Goal: Task Accomplishment & Management: Complete application form

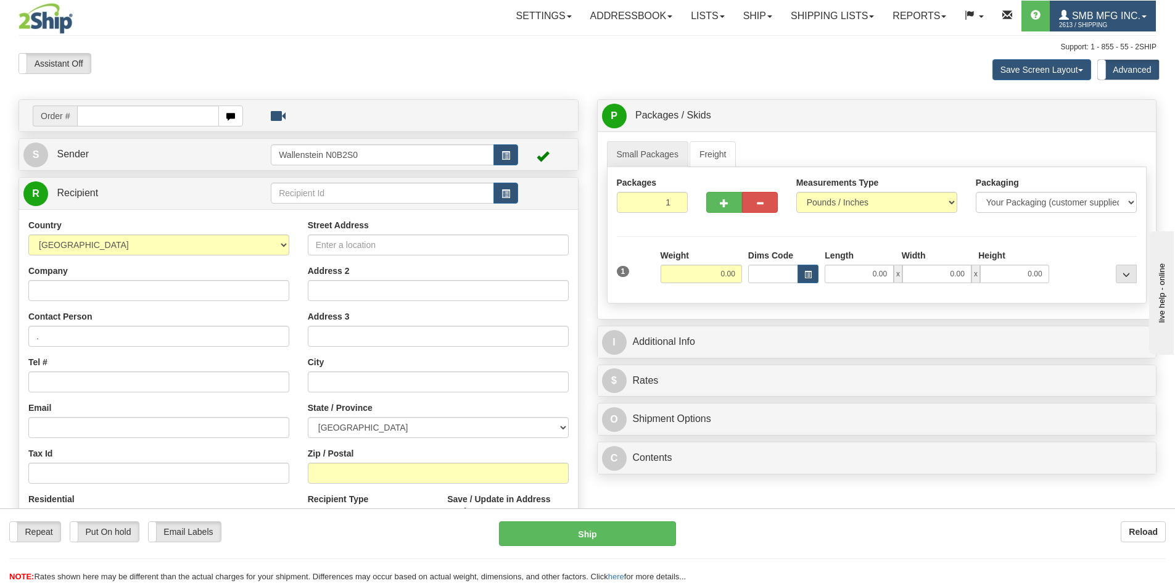
click at [1102, 13] on span "SMB MFG INC." at bounding box center [1105, 15] width 72 height 10
drag, startPoint x: 86, startPoint y: 291, endPoint x: 85, endPoint y: 279, distance: 11.7
click at [86, 291] on input "Company" at bounding box center [158, 290] width 261 height 21
paste input "Martin's Harvesters c/o Austin Martin"
type input "Martin's Harvesters c/o Austin Martin"
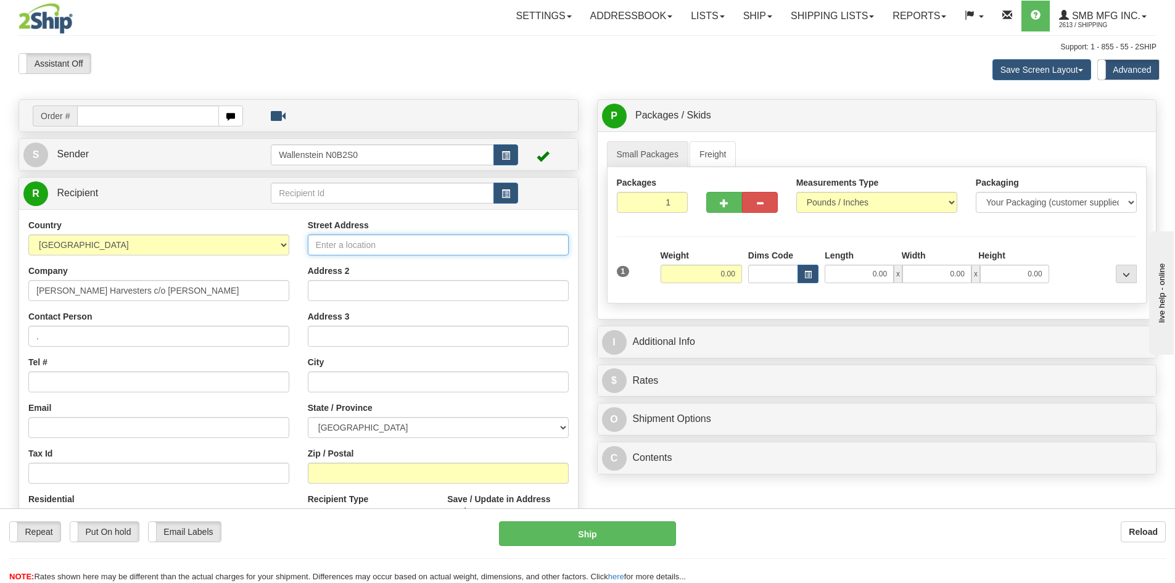
click at [373, 245] on input "Street Address" at bounding box center [438, 244] width 261 height 21
paste input "391633 Grey Road 109"
type input "391633 Grey Road 109"
drag, startPoint x: 340, startPoint y: 381, endPoint x: 344, endPoint y: 373, distance: 8.8
click at [340, 381] on input "text" at bounding box center [438, 381] width 261 height 21
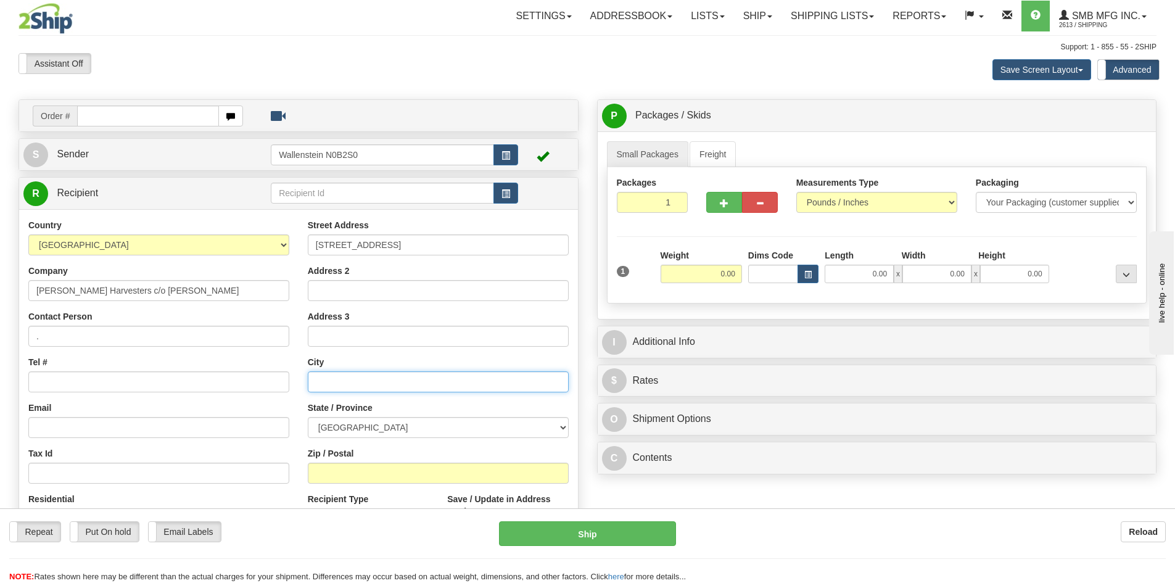
paste input "Mount Forest"
type input "Mount Forest"
click at [356, 424] on select "ALBERTA BRITISH COLUMBIA MANITOBA NEW BRUNSWICK NEWFOUNDLAND NOVA SCOTIA NUNAVU…" at bounding box center [438, 427] width 261 height 21
select select "ON"
click at [308, 417] on select "ALBERTA BRITISH COLUMBIA MANITOBA NEW BRUNSWICK NEWFOUNDLAND NOVA SCOTIA NUNAVU…" at bounding box center [438, 427] width 261 height 21
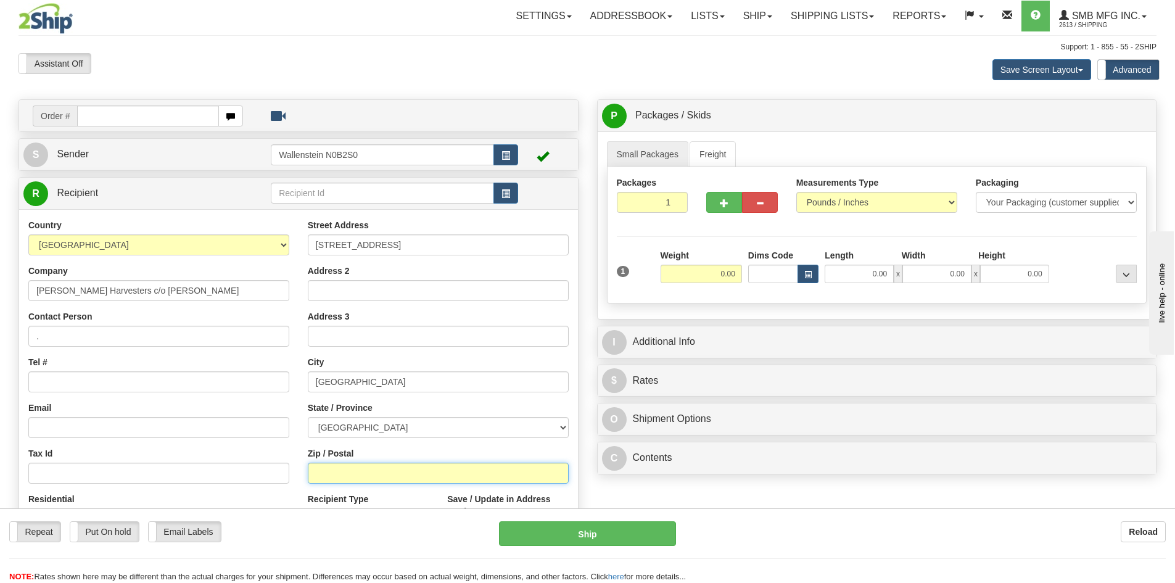
click at [337, 479] on input "Zip / Postal" at bounding box center [438, 473] width 261 height 21
paste input "N0G 2L0"
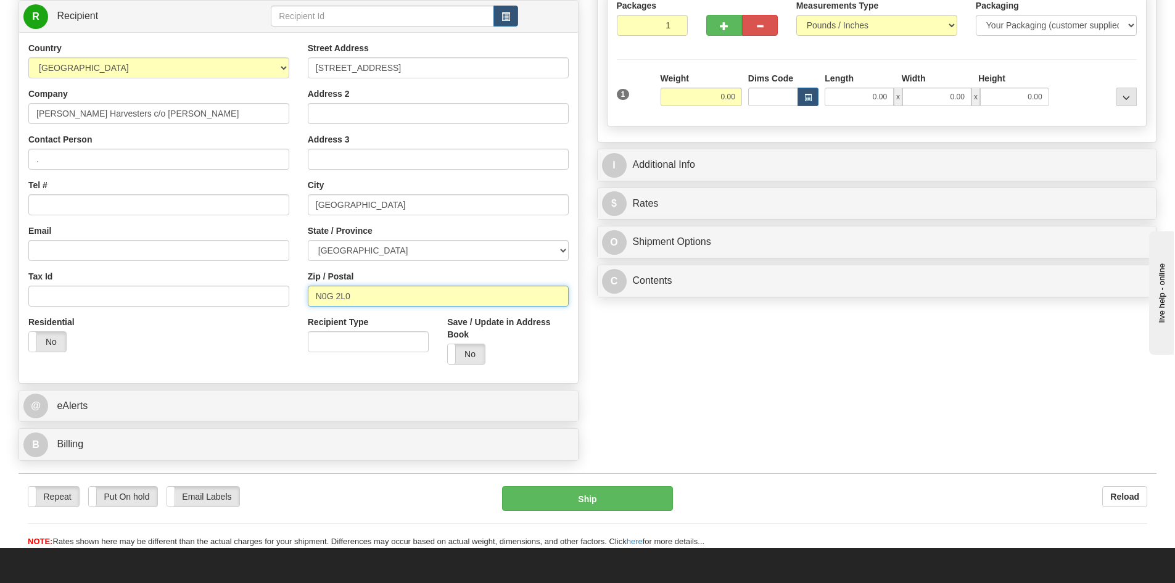
scroll to position [185, 0]
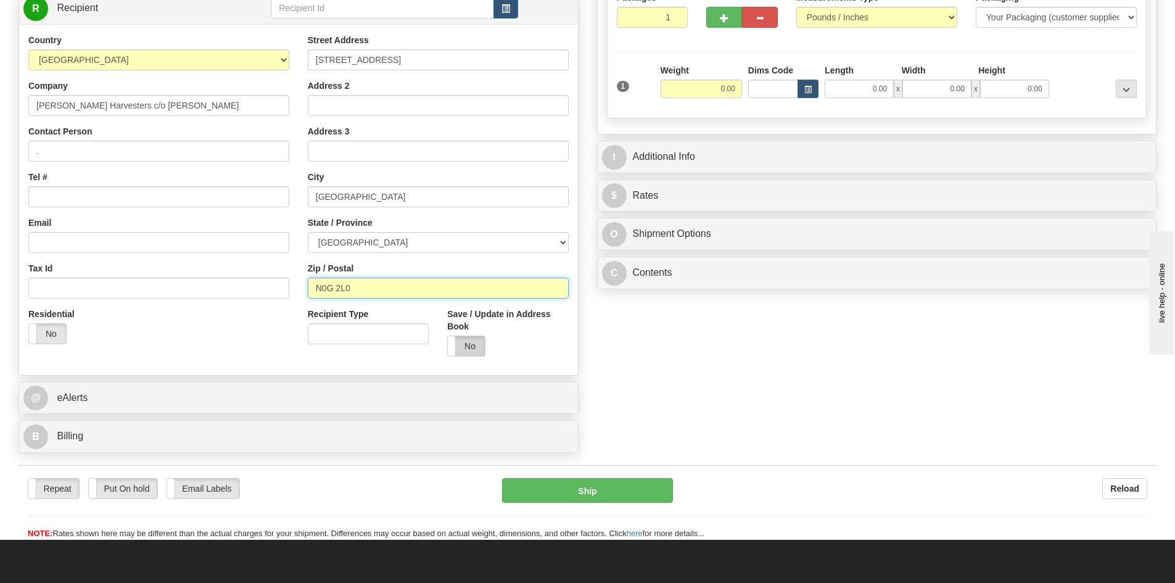
type input "N0G 2L0"
click at [463, 344] on label "No" at bounding box center [466, 346] width 37 height 20
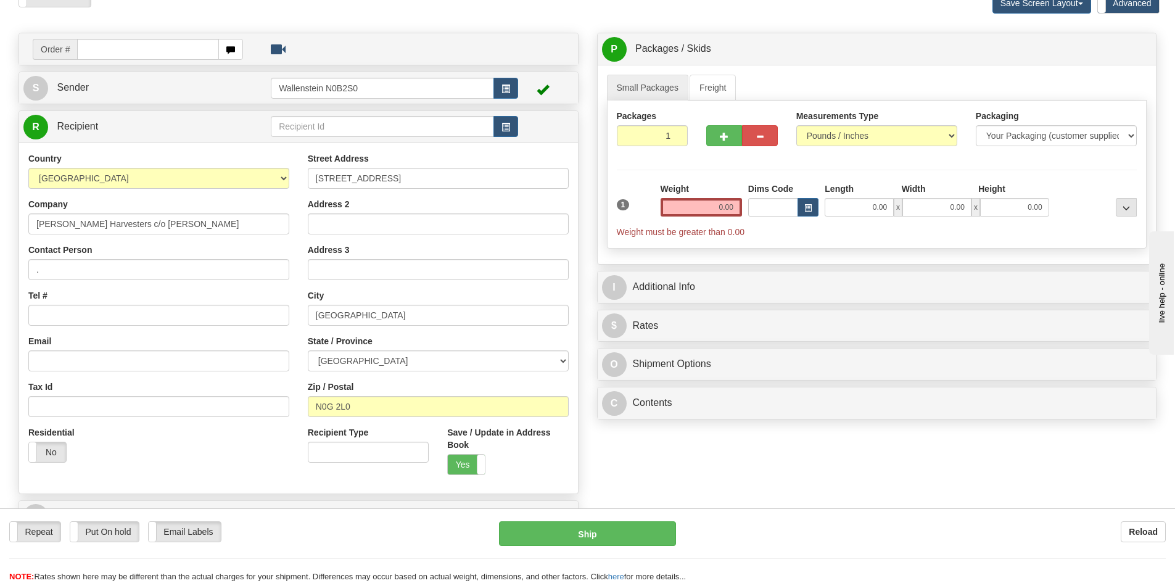
scroll to position [0, 0]
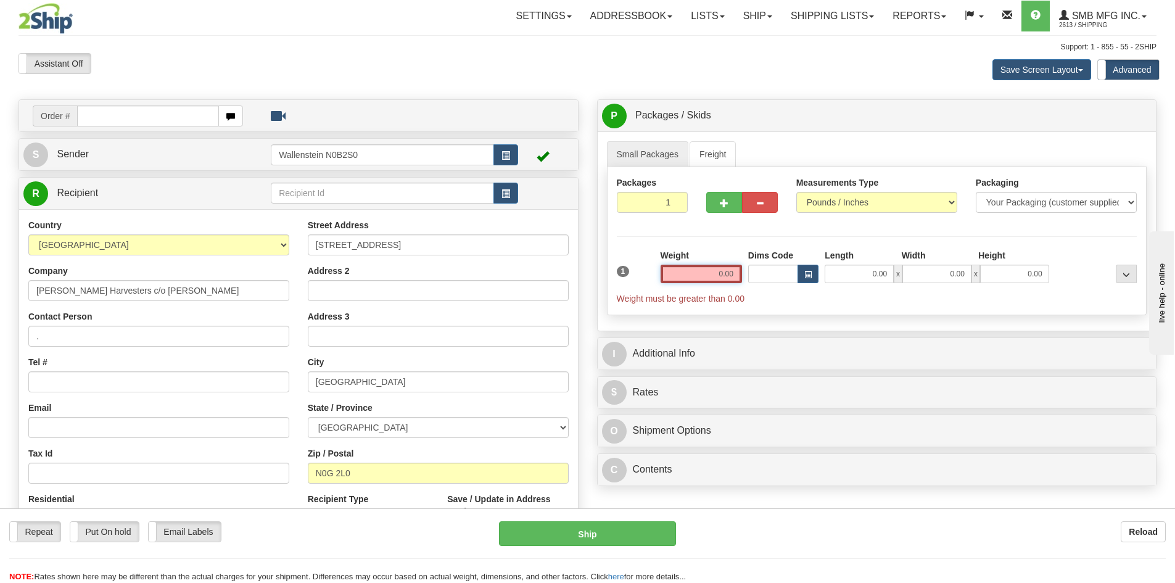
click at [719, 274] on input "0.00" at bounding box center [701, 274] width 81 height 19
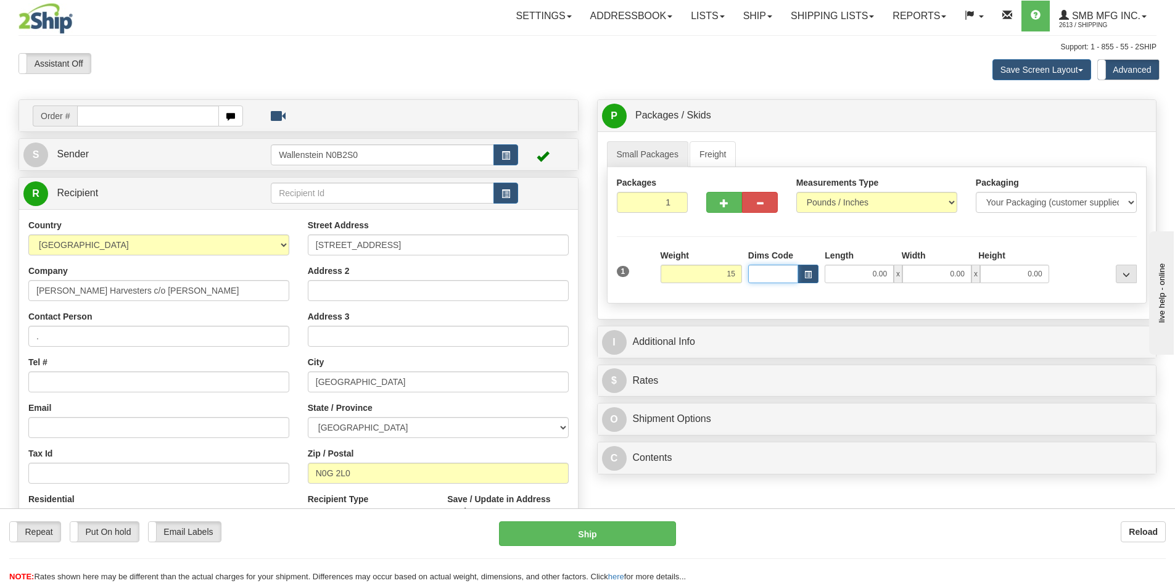
type input "15.00"
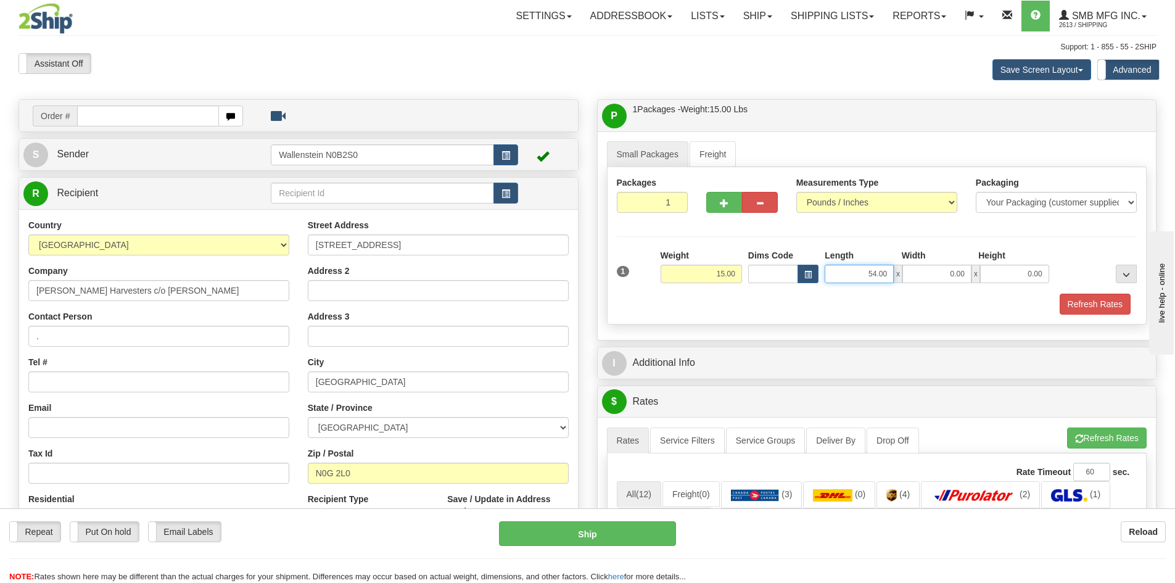
type input "54.00"
type input "21.00"
type input "12.00"
click at [730, 203] on button "button" at bounding box center [724, 202] width 36 height 21
radio input "true"
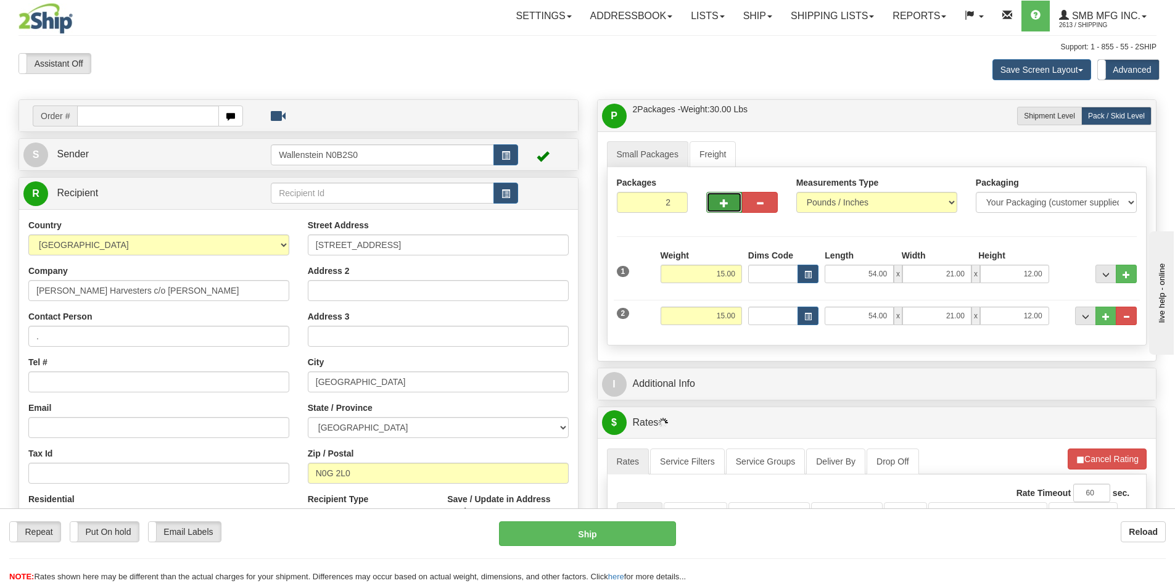
click at [722, 207] on span "button" at bounding box center [724, 203] width 9 height 8
type input "3"
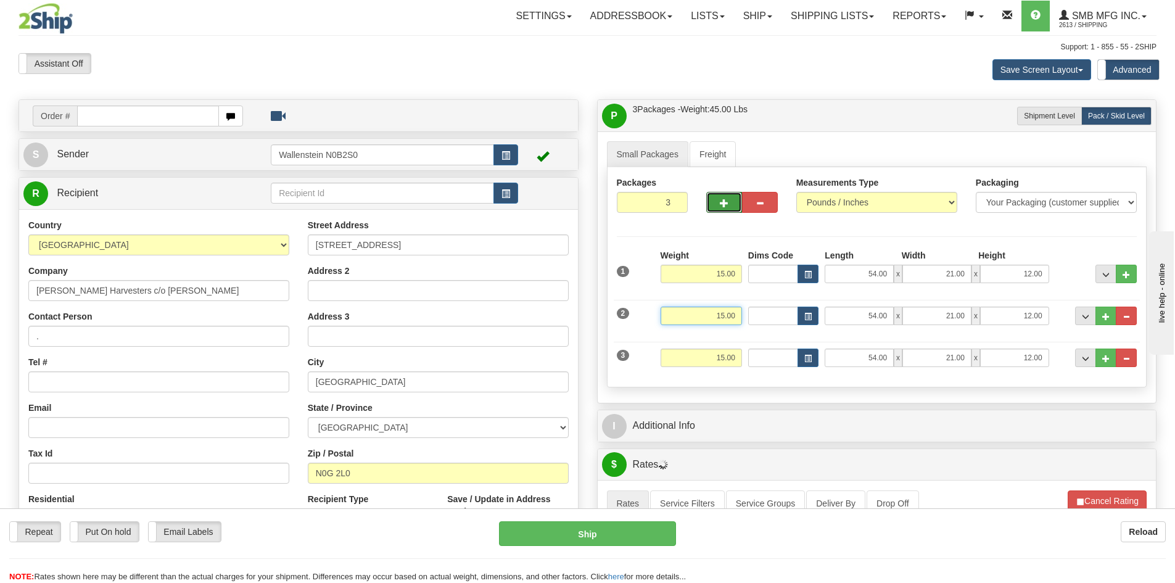
click at [712, 315] on input "15.00" at bounding box center [701, 316] width 81 height 19
drag, startPoint x: 712, startPoint y: 315, endPoint x: 769, endPoint y: 316, distance: 56.7
click at [769, 316] on div "2 Weight 15.00 Dims Code Length Width Height" at bounding box center [877, 314] width 527 height 41
type input "45.00"
type input "13.00"
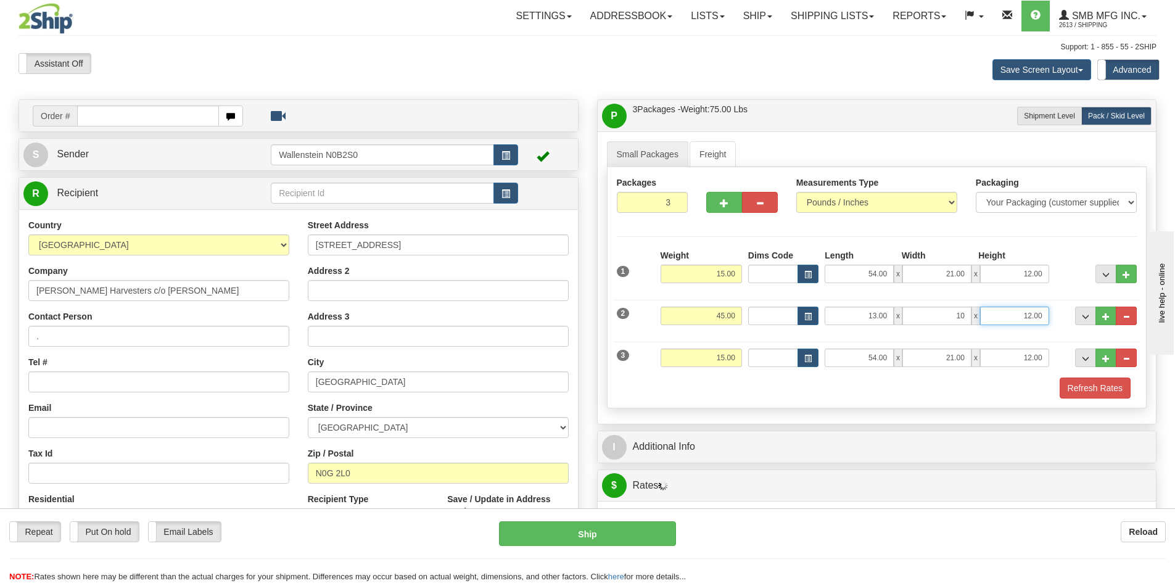
type input "10.00"
drag, startPoint x: 711, startPoint y: 361, endPoint x: 742, endPoint y: 352, distance: 32.2
click at [742, 352] on div "Weight 15.00" at bounding box center [701, 362] width 88 height 28
type input "40.00"
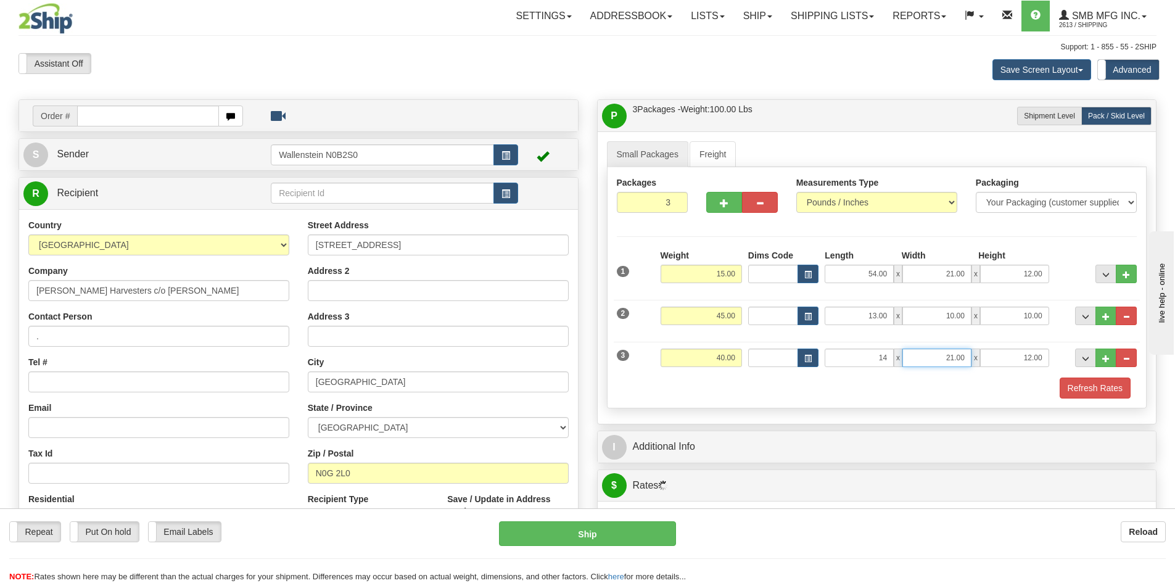
type input "14.00"
type input "8.00"
type input "9.00"
click at [1085, 379] on button "Refresh Rates" at bounding box center [1095, 387] width 71 height 21
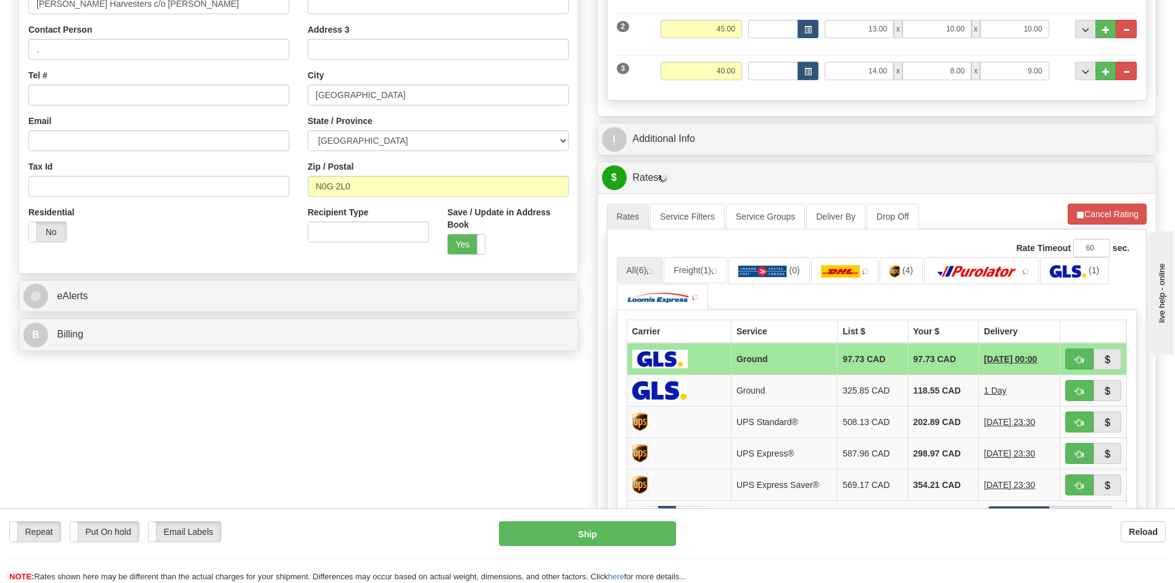
scroll to position [308, 0]
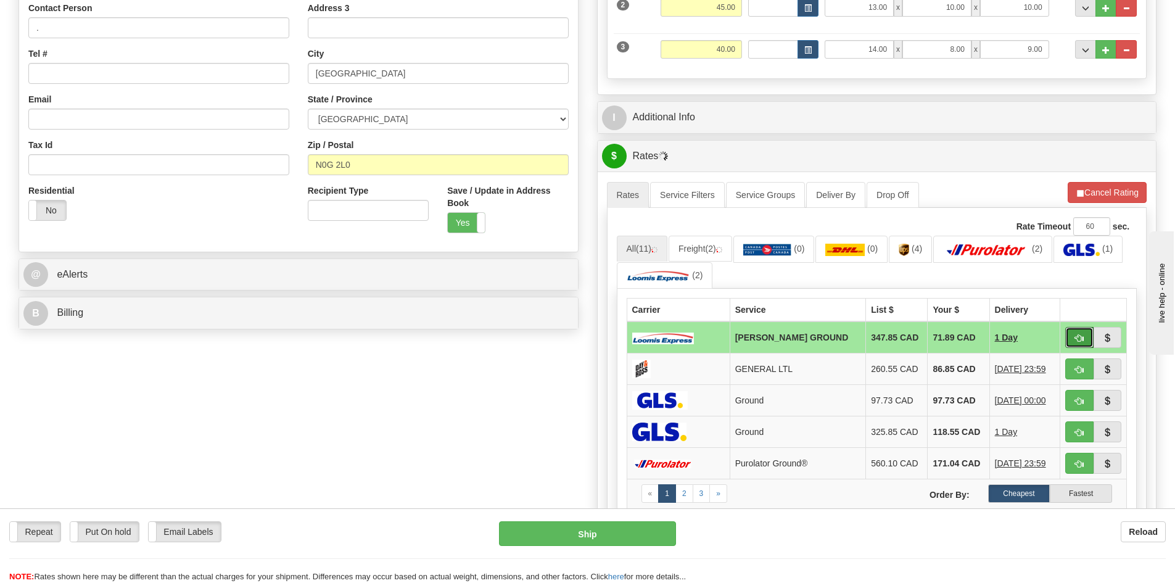
drag, startPoint x: 1074, startPoint y: 337, endPoint x: 1002, endPoint y: 340, distance: 72.2
click at [1075, 337] on span "button" at bounding box center [1079, 338] width 9 height 8
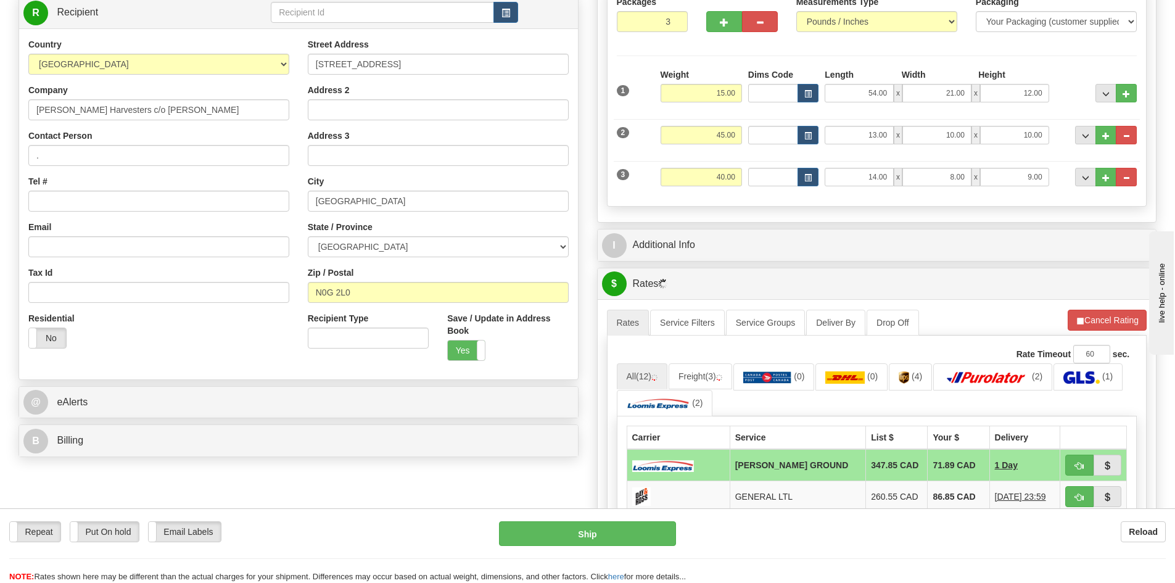
scroll to position [123, 0]
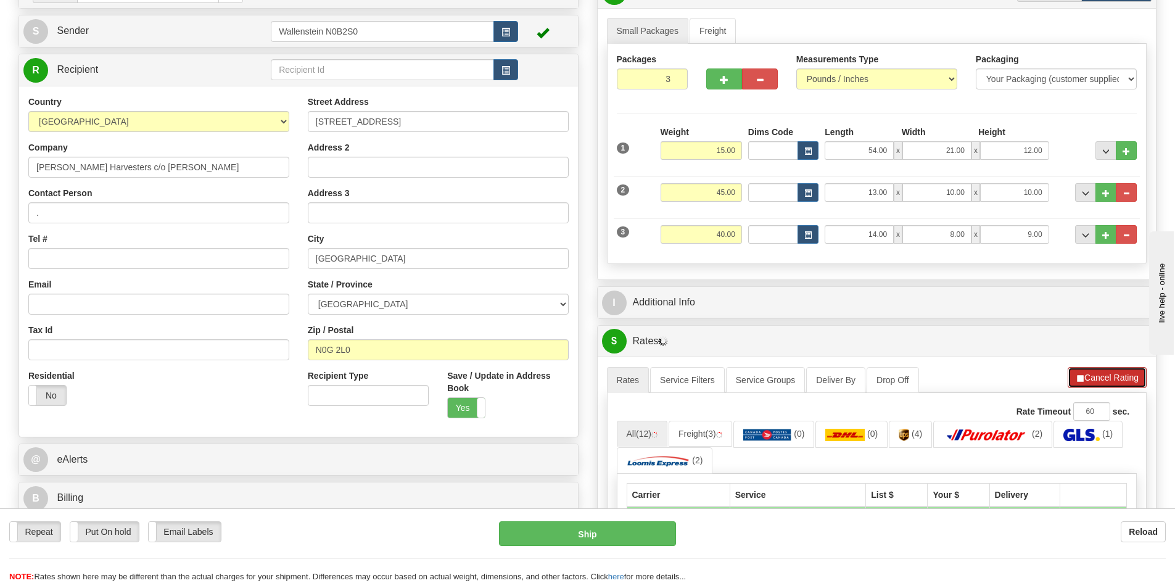
click at [1121, 376] on button "Cancel Rating" at bounding box center [1107, 377] width 79 height 21
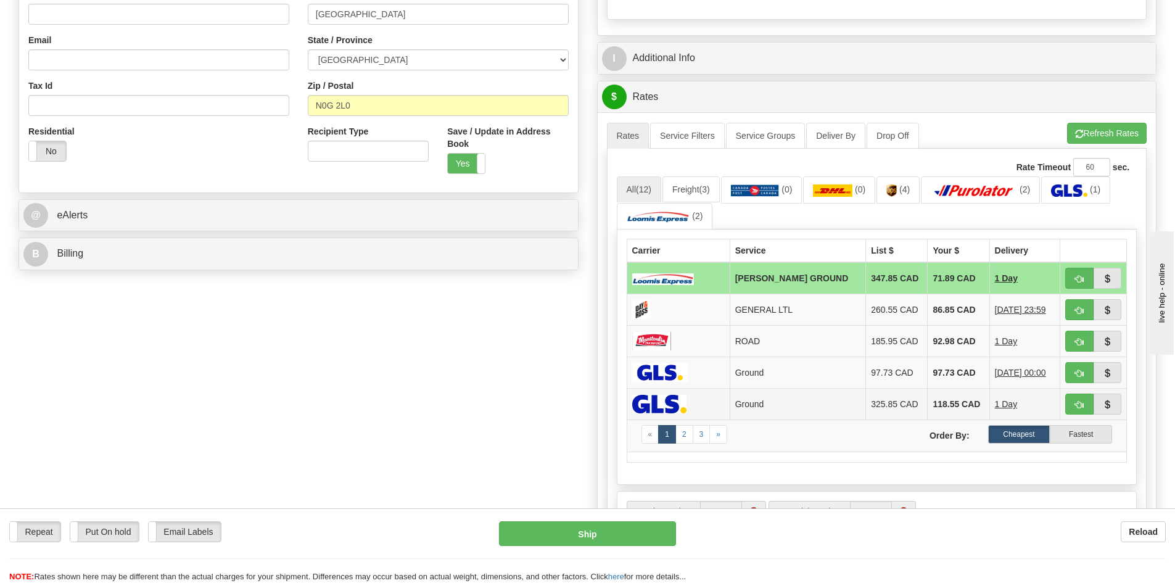
scroll to position [370, 0]
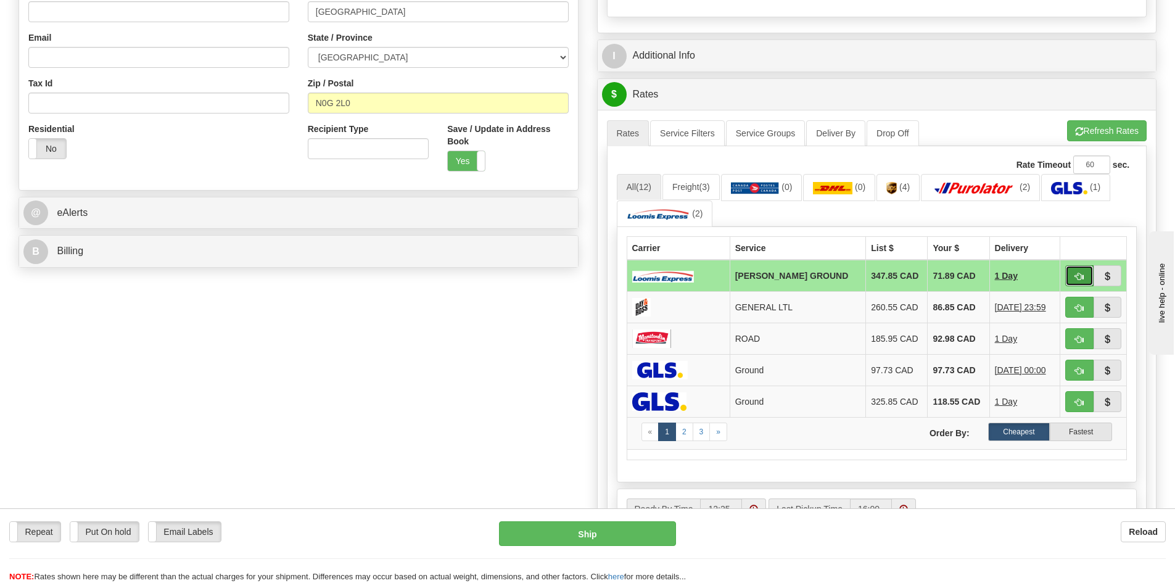
click at [1082, 275] on span "button" at bounding box center [1079, 277] width 9 height 8
type input "DD"
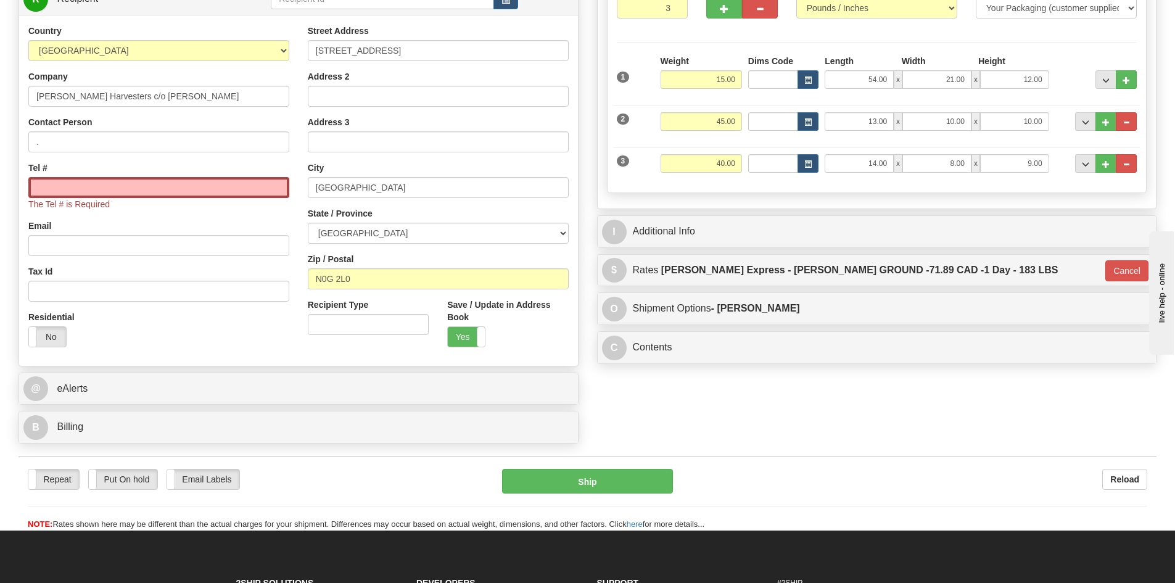
scroll to position [185, 0]
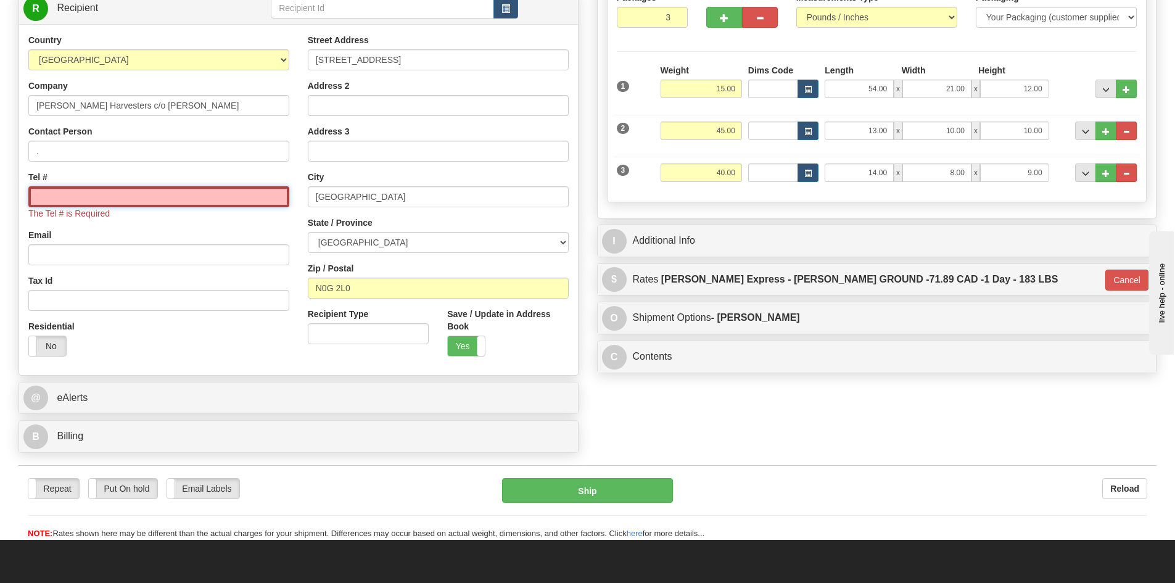
drag, startPoint x: 48, startPoint y: 200, endPoint x: 287, endPoint y: 215, distance: 239.7
click at [54, 200] on input "Tel #" at bounding box center [158, 196] width 261 height 21
paste input "(519) 334-3168"
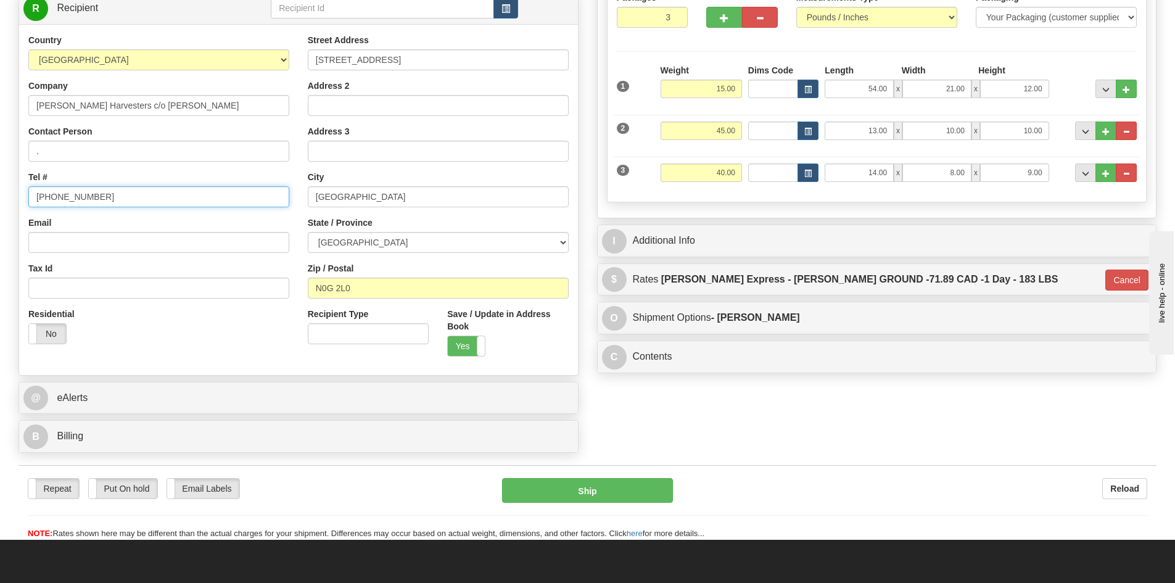
type input "(519) 334-3168"
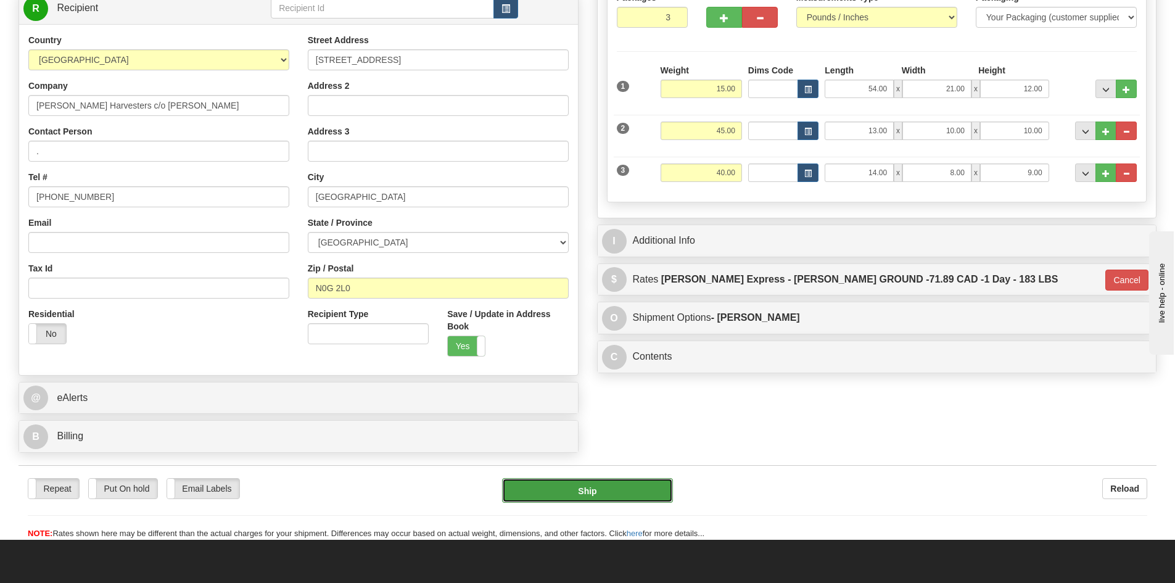
click at [631, 493] on button "Ship" at bounding box center [587, 490] width 171 height 25
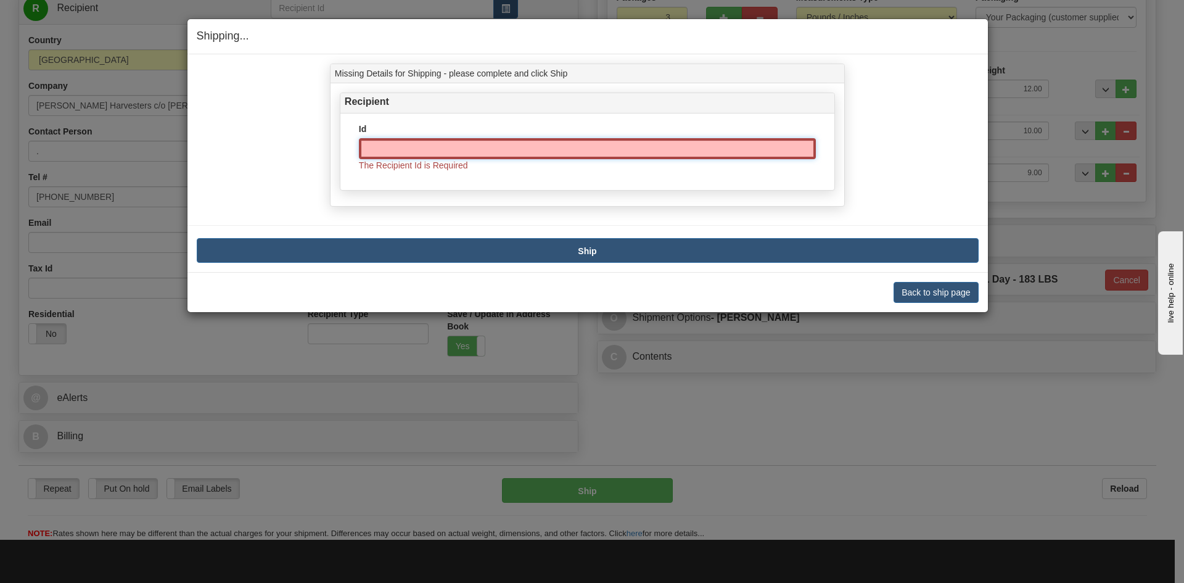
click at [578, 142] on input "Id" at bounding box center [587, 148] width 457 height 21
paste input "MARHAR"
type input "MARHAR"
click at [615, 253] on button "Ship" at bounding box center [588, 250] width 782 height 25
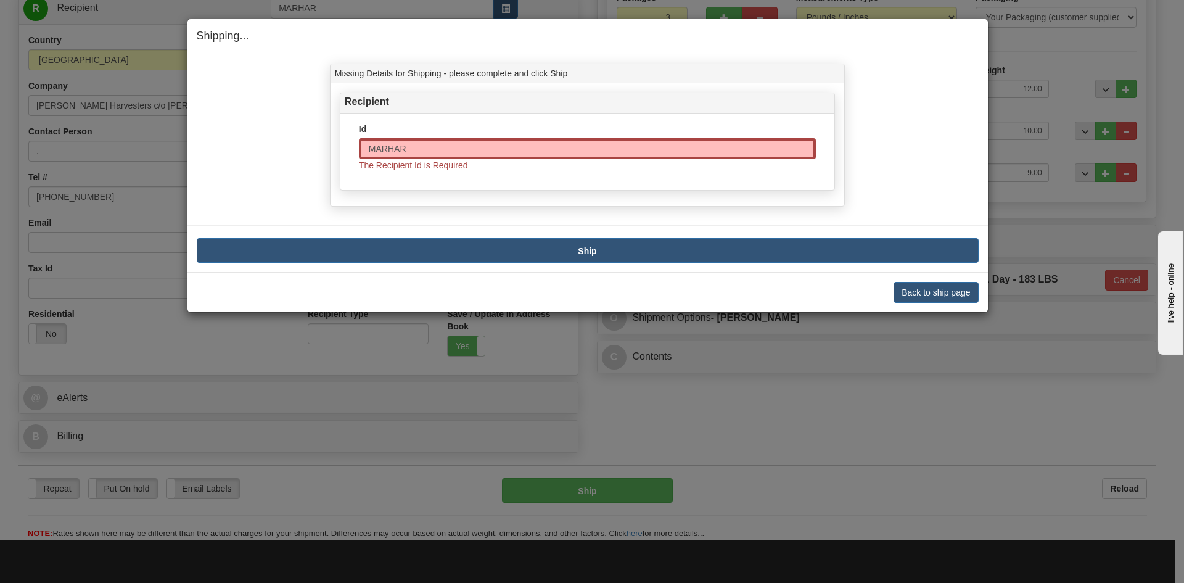
type input "DD"
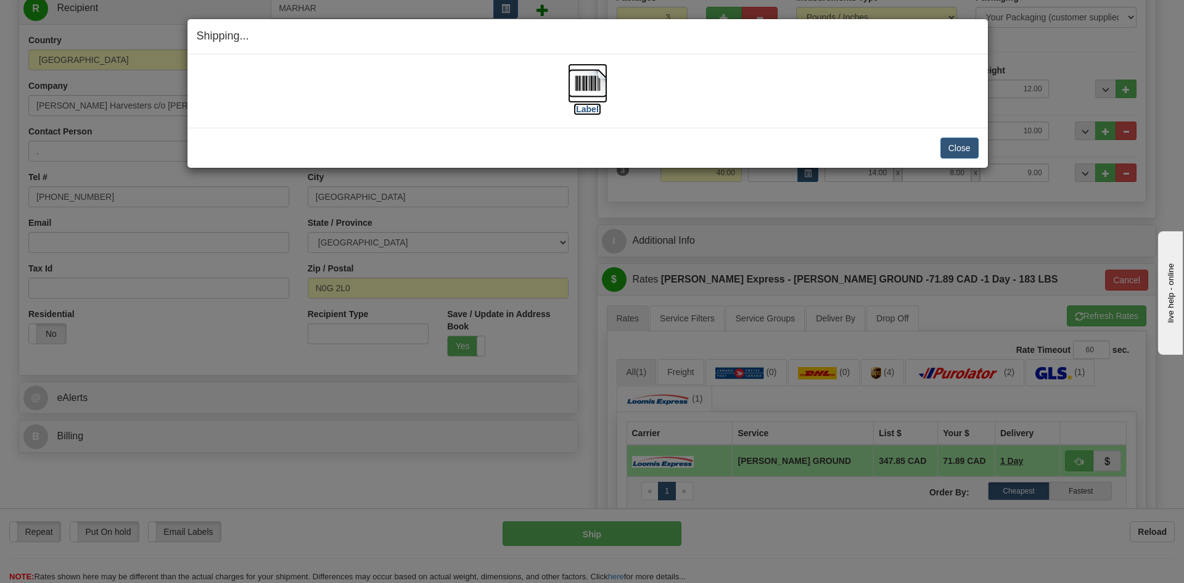
click at [593, 115] on label "[Label]" at bounding box center [588, 109] width 28 height 12
click at [595, 109] on label "[Label]" at bounding box center [588, 109] width 28 height 12
drag, startPoint x: 966, startPoint y: 154, endPoint x: 863, endPoint y: 140, distance: 104.5
click at [966, 153] on button "Close" at bounding box center [960, 148] width 38 height 21
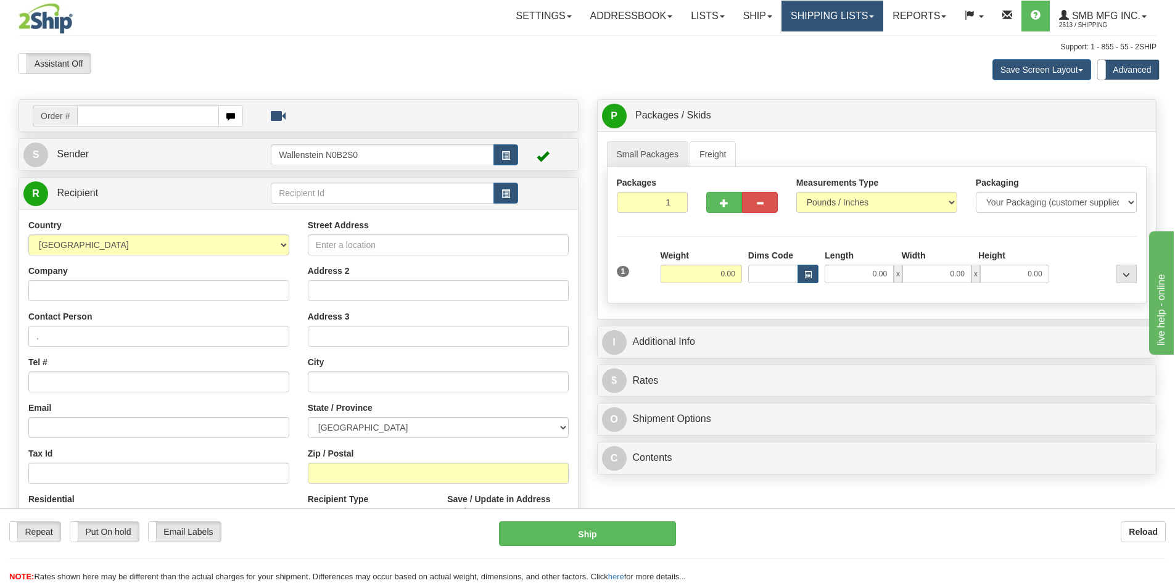
click at [814, 9] on link "Shipping lists" at bounding box center [832, 16] width 102 height 31
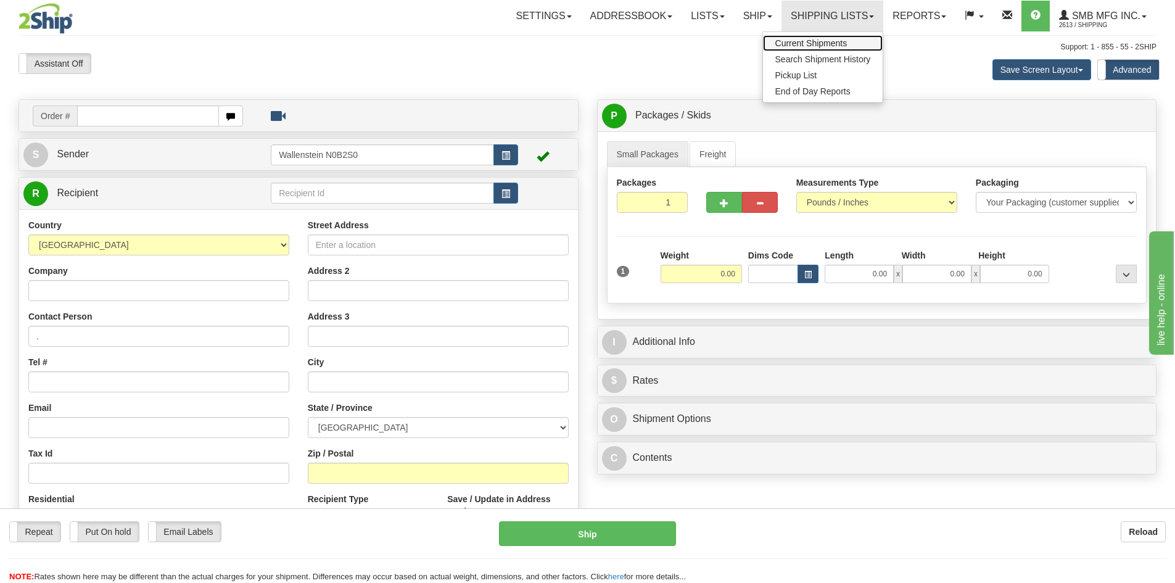
click at [838, 46] on span "Current Shipments" at bounding box center [811, 43] width 72 height 10
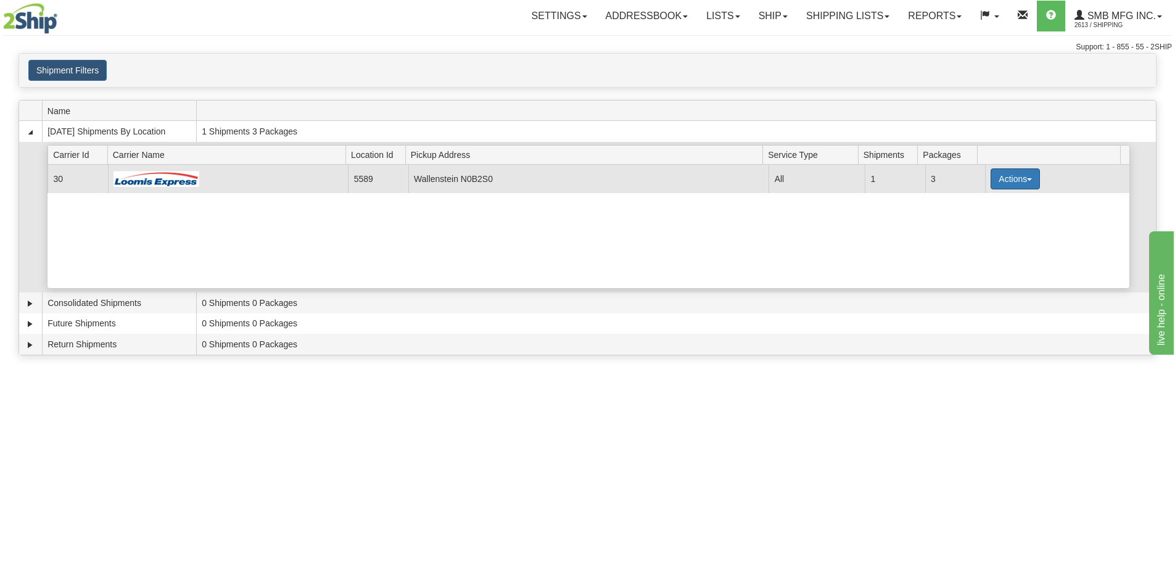
click at [1015, 179] on button "Actions" at bounding box center [1015, 178] width 49 height 21
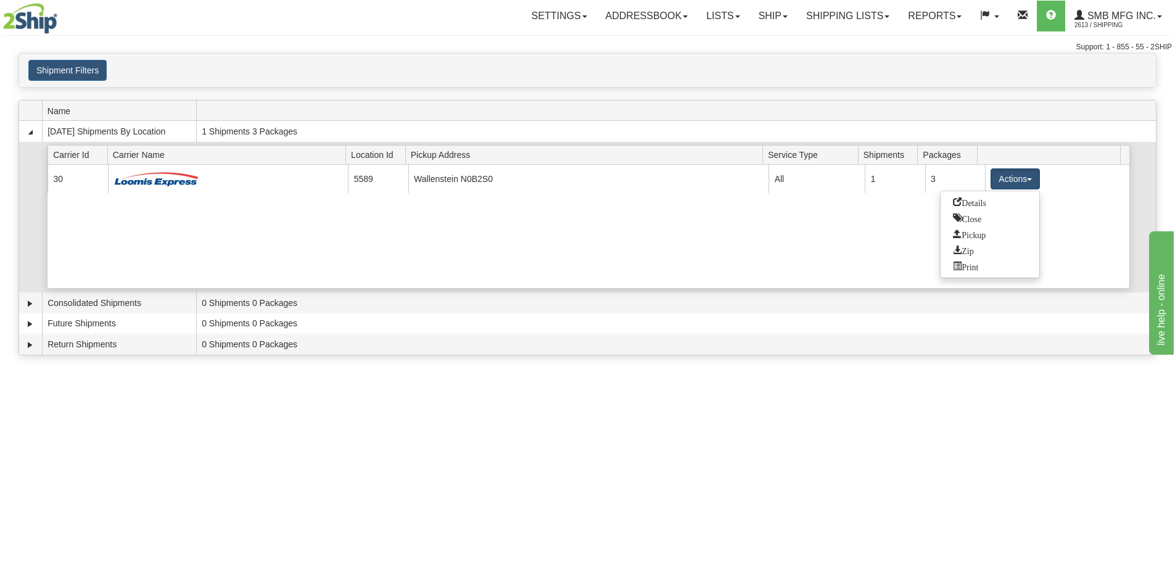
click at [999, 202] on link "Details" at bounding box center [990, 202] width 99 height 16
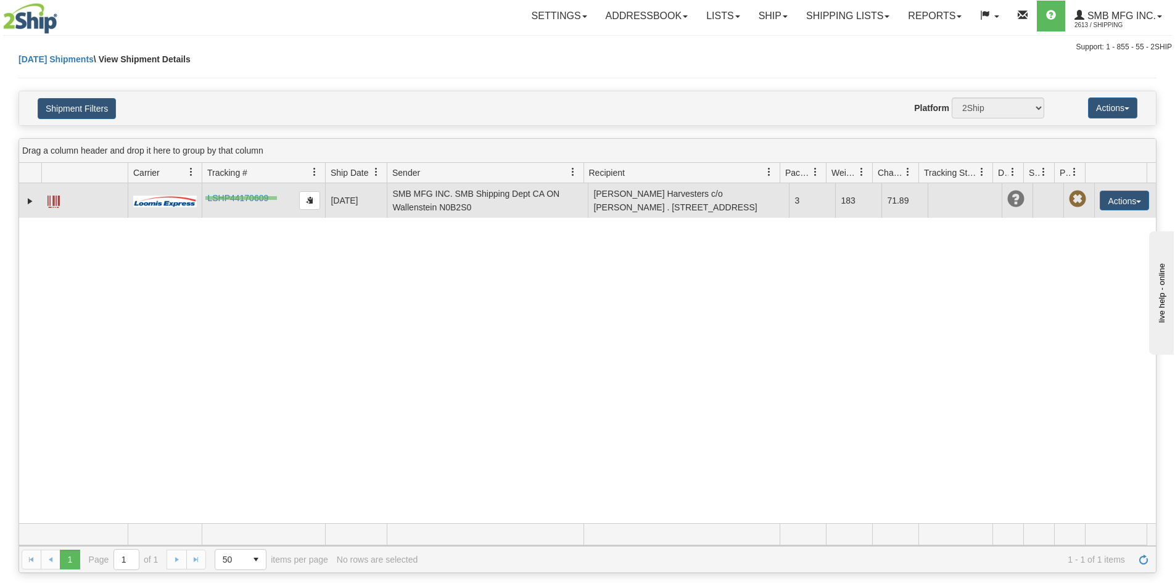
drag, startPoint x: 277, startPoint y: 200, endPoint x: 205, endPoint y: 196, distance: 71.6
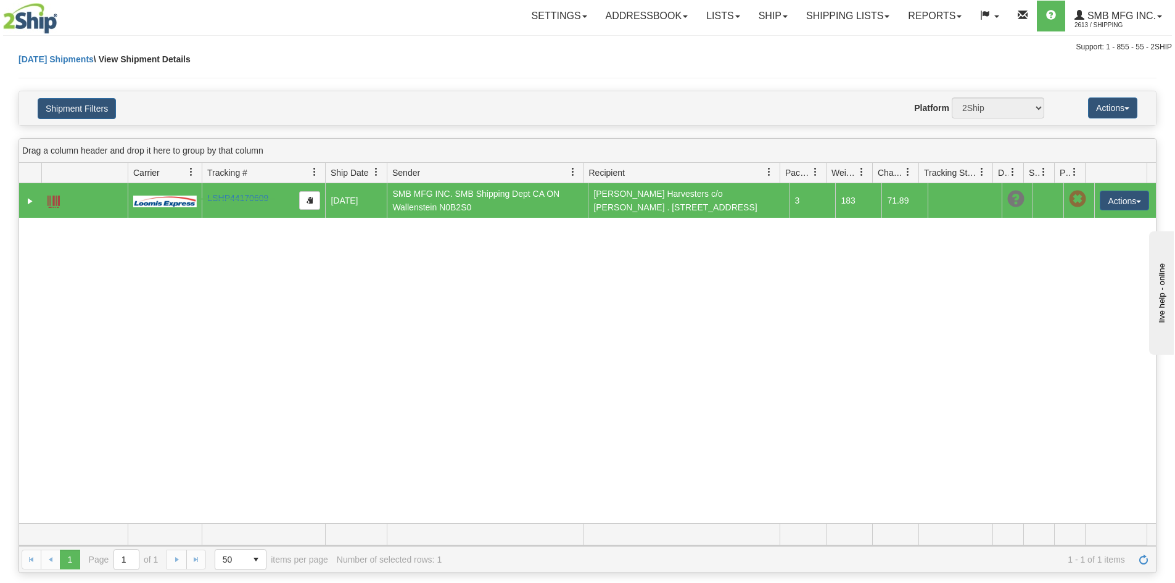
drag, startPoint x: 275, startPoint y: 198, endPoint x: 199, endPoint y: 200, distance: 76.5
click at [199, 200] on tr "31785979 2613 LSHP44170609 [DATE] [DATE] 12:28:28 PM SMB MFG INC. SMB Shipping …" at bounding box center [587, 200] width 1137 height 35
click at [267, 232] on div "31785979 2613 LSHP44170609 [DATE] [DATE] 12:28:28 PM SMB MFG INC. SMB Shipping …" at bounding box center [587, 353] width 1137 height 340
